Goal: Find specific page/section: Find specific page/section

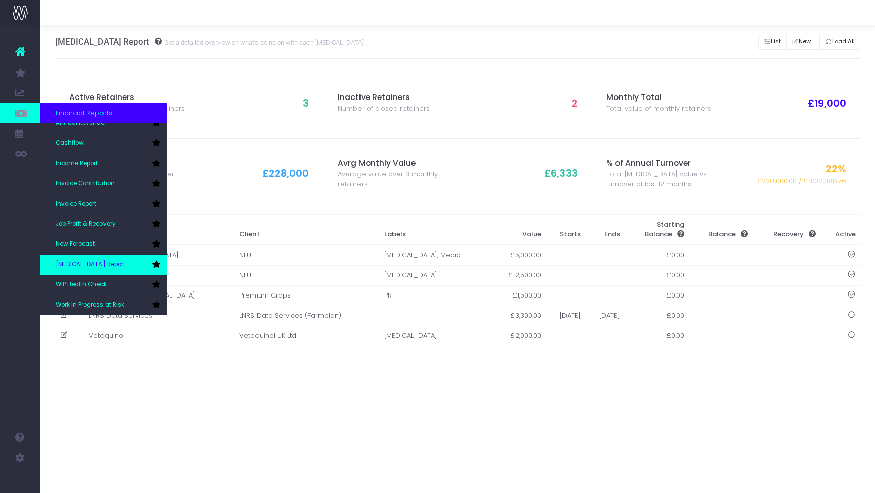
scroll to position [30, 0]
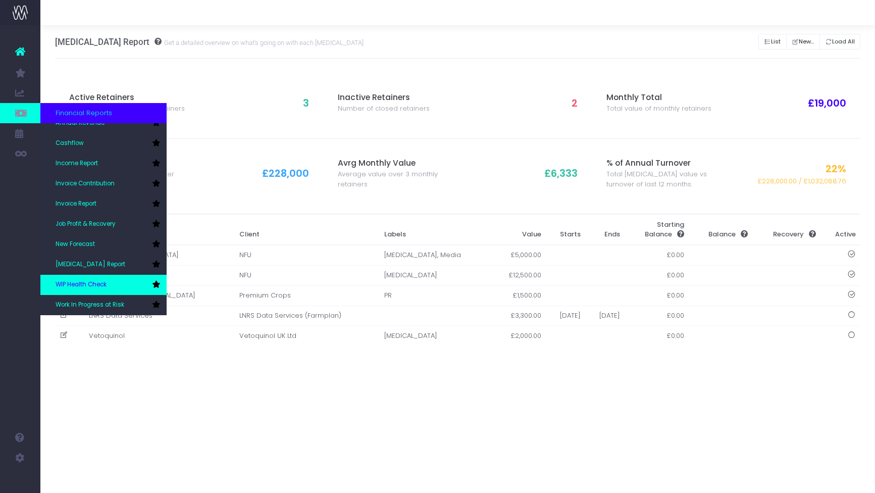
click at [107, 275] on link "WIP Health Check" at bounding box center [103, 285] width 126 height 20
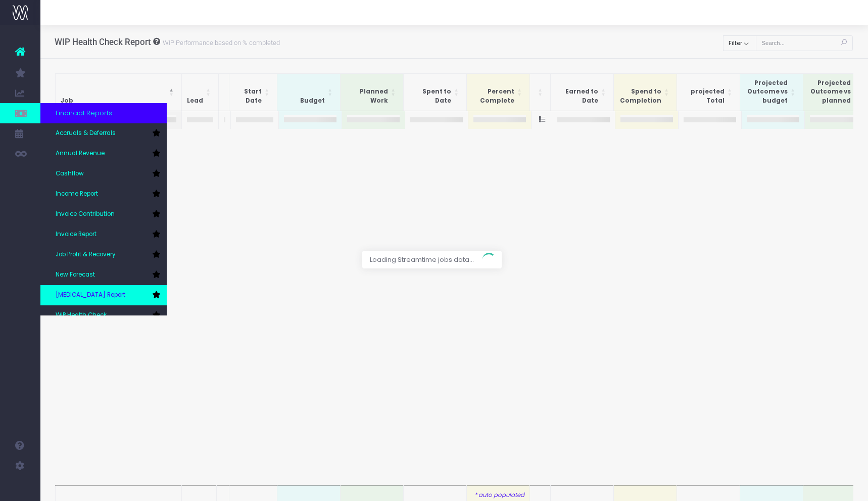
click at [124, 292] on link "[MEDICAL_DATA] Report" at bounding box center [103, 295] width 126 height 20
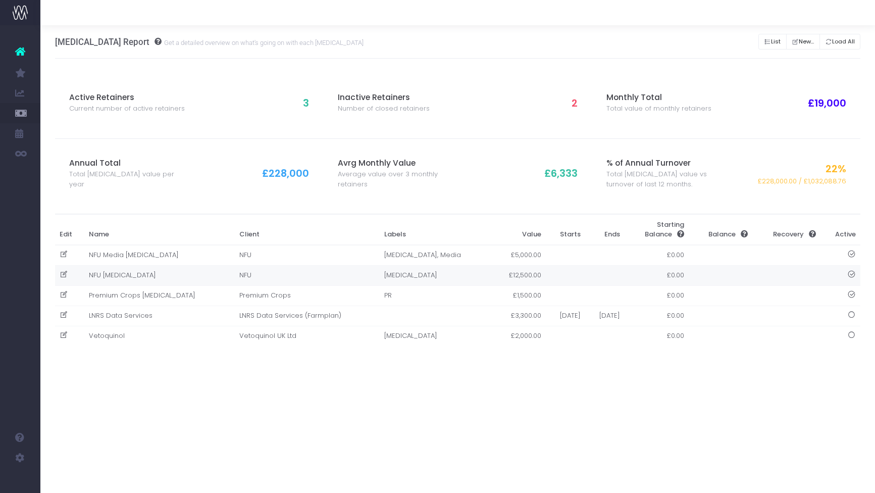
click at [119, 270] on td "NFU [MEDICAL_DATA]" at bounding box center [159, 275] width 151 height 20
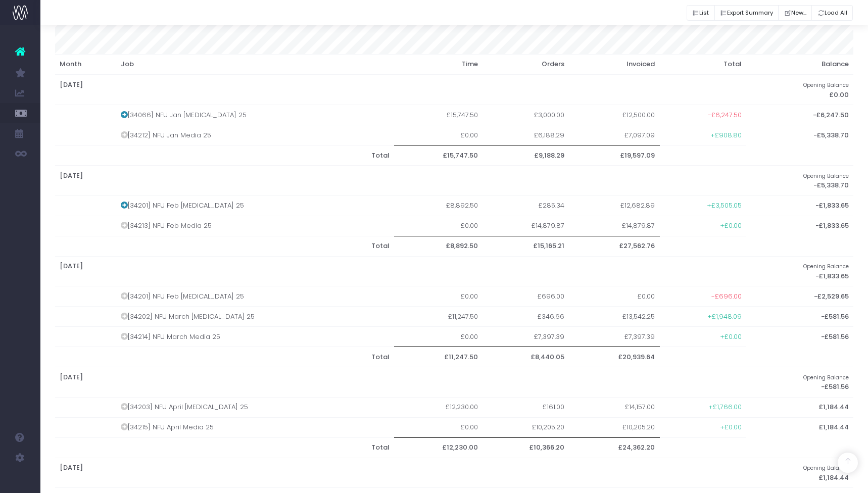
scroll to position [214, 0]
click at [168, 114] on td "[34066] NFU Jan Retainer 25" at bounding box center [255, 115] width 278 height 20
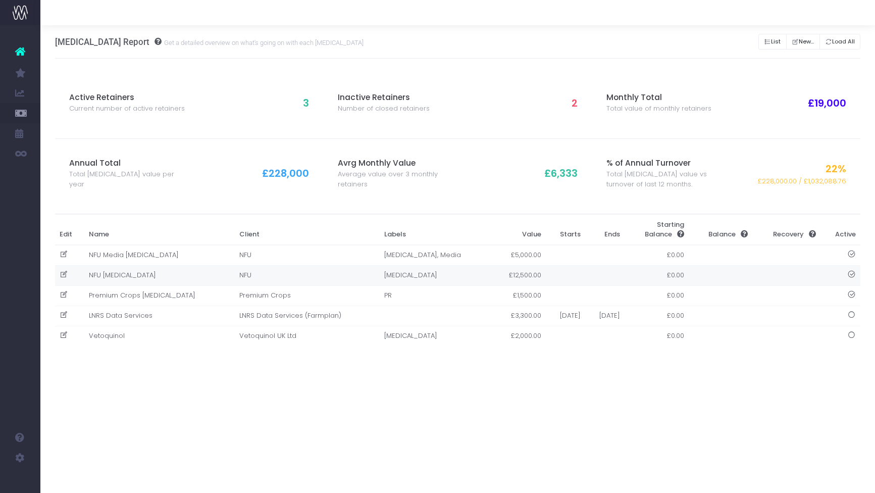
click at [114, 273] on td "NFU [MEDICAL_DATA]" at bounding box center [159, 275] width 151 height 20
click at [368, 271] on div at bounding box center [437, 246] width 875 height 493
click at [371, 273] on div at bounding box center [437, 246] width 875 height 493
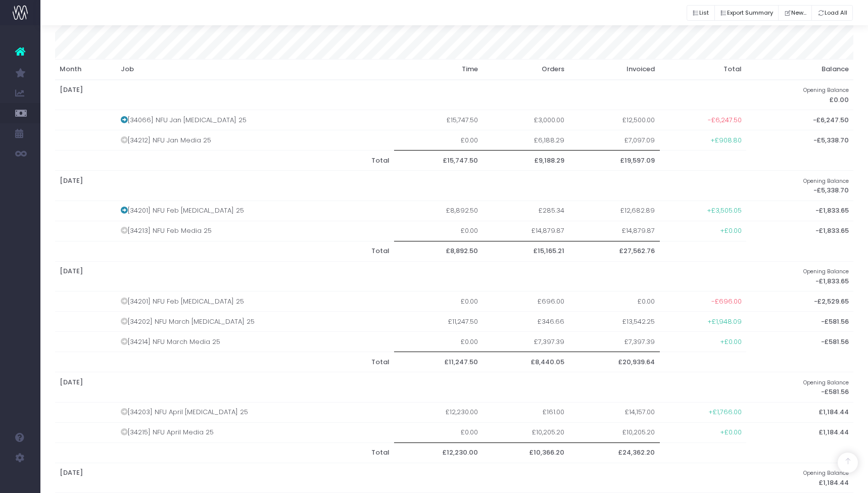
scroll to position [214, 0]
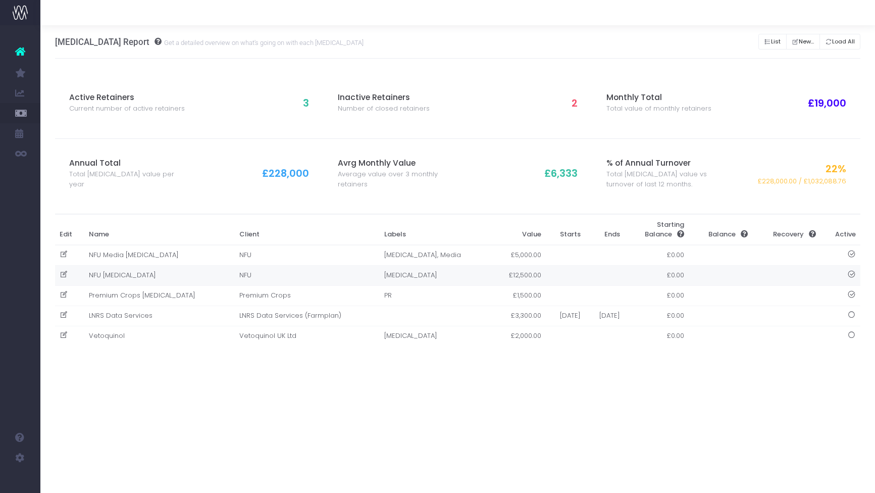
click at [115, 277] on td "NFU [MEDICAL_DATA]" at bounding box center [159, 275] width 151 height 20
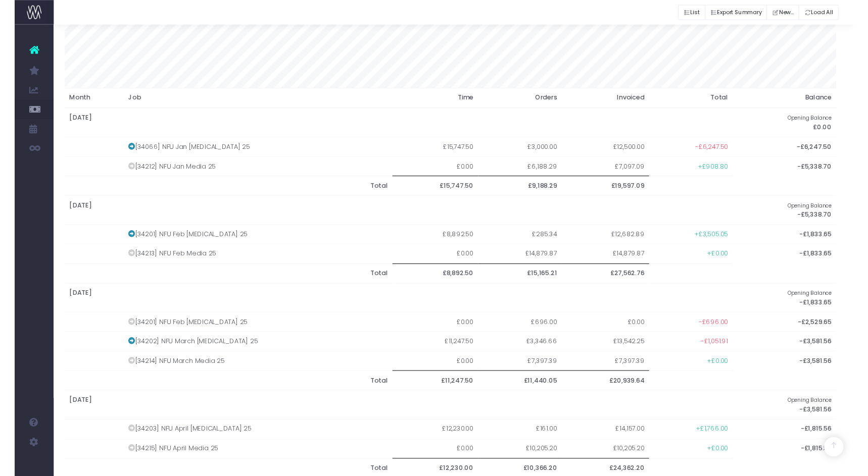
scroll to position [220, 3]
